Goal: Task Accomplishment & Management: Complete application form

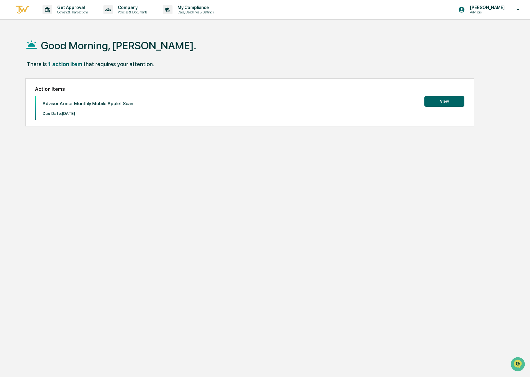
click at [447, 102] on button "View" at bounding box center [444, 101] width 40 height 11
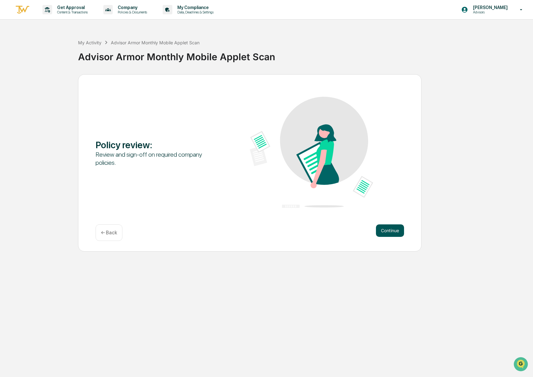
click at [385, 229] on button "Continue" at bounding box center [390, 231] width 28 height 12
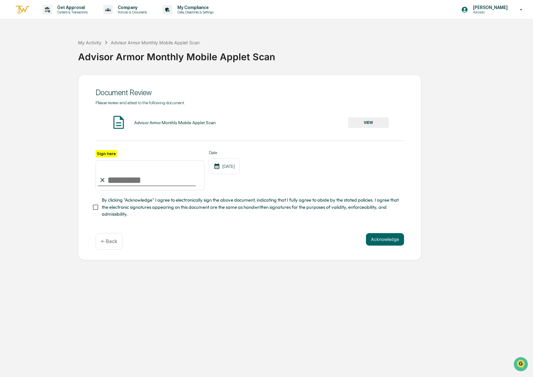
click at [144, 180] on input "Sign here" at bounding box center [150, 176] width 109 height 30
type input "**********"
click at [390, 241] on button "Acknowledge" at bounding box center [385, 239] width 38 height 12
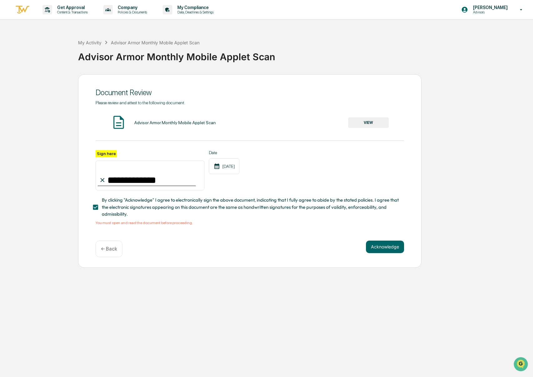
click at [369, 125] on button "VIEW" at bounding box center [368, 122] width 41 height 11
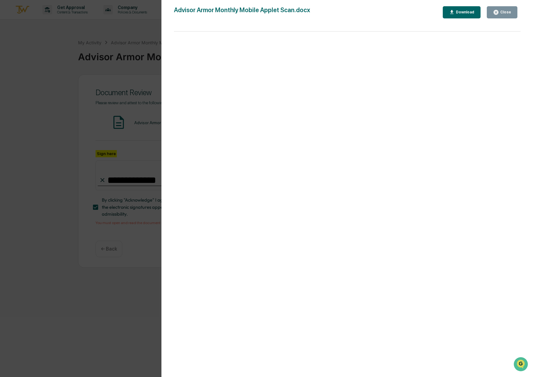
click at [505, 15] on div "Close" at bounding box center [502, 12] width 18 height 6
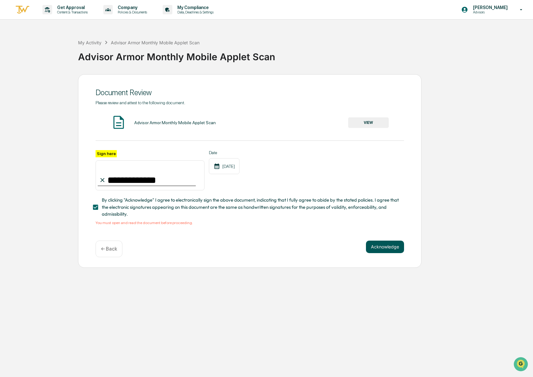
click at [377, 246] on button "Acknowledge" at bounding box center [385, 247] width 38 height 12
